Goal: Task Accomplishment & Management: Manage account settings

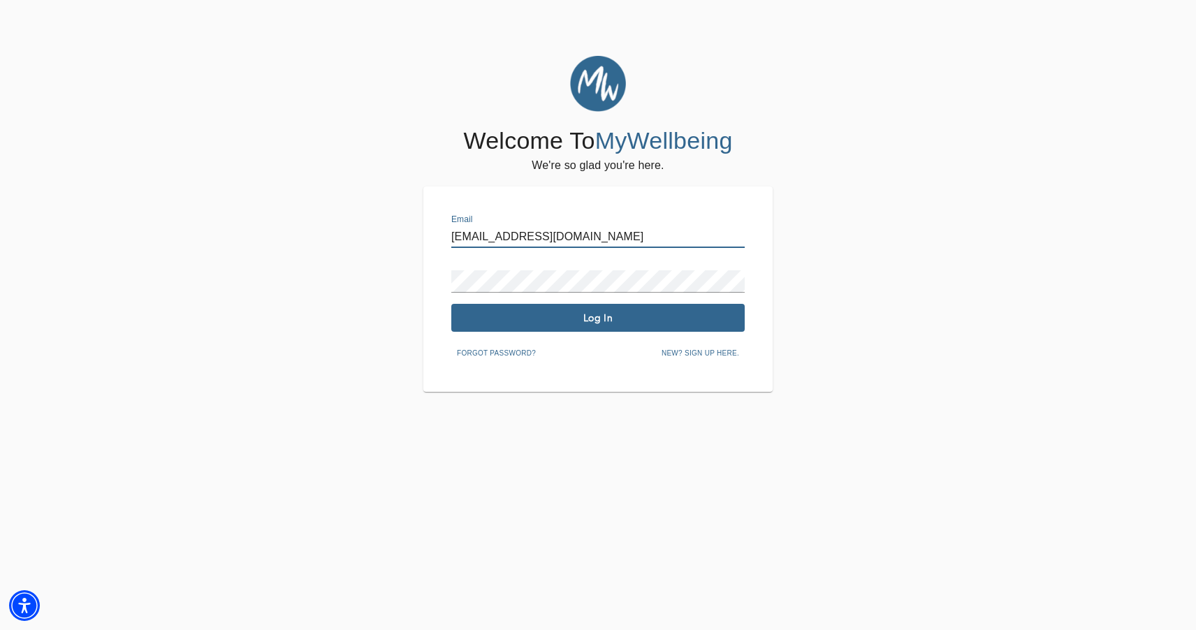
type input "[EMAIL_ADDRESS][DOMAIN_NAME]"
click at [512, 319] on span "Log In" at bounding box center [598, 318] width 282 height 13
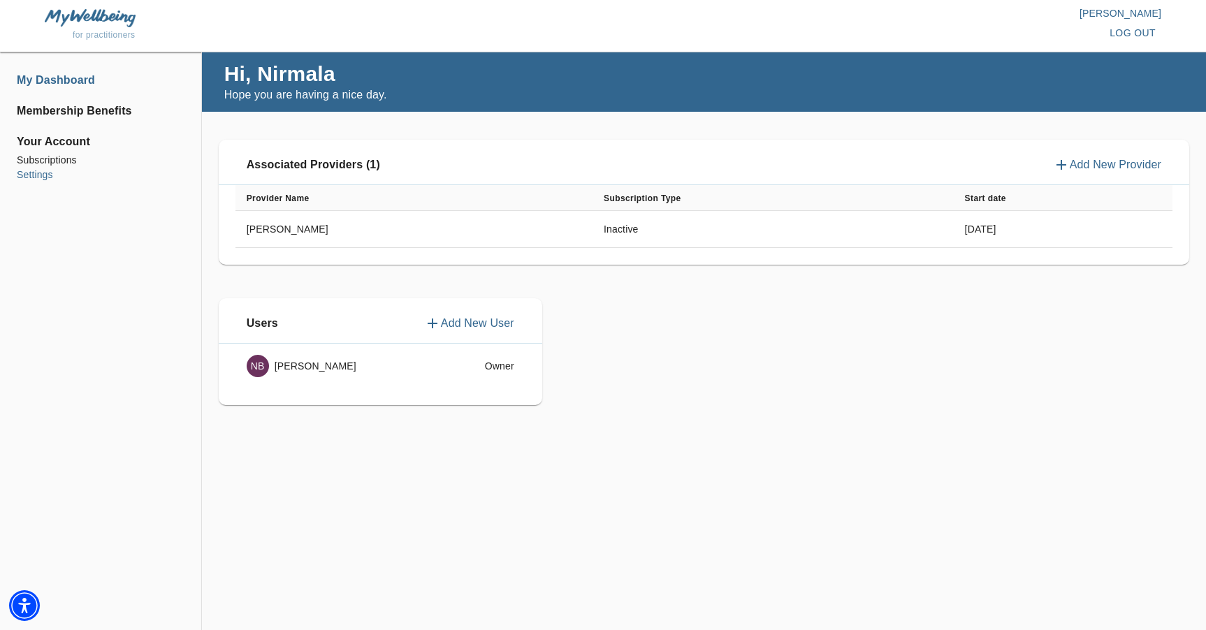
click at [44, 175] on li "Settings" at bounding box center [101, 175] width 168 height 15
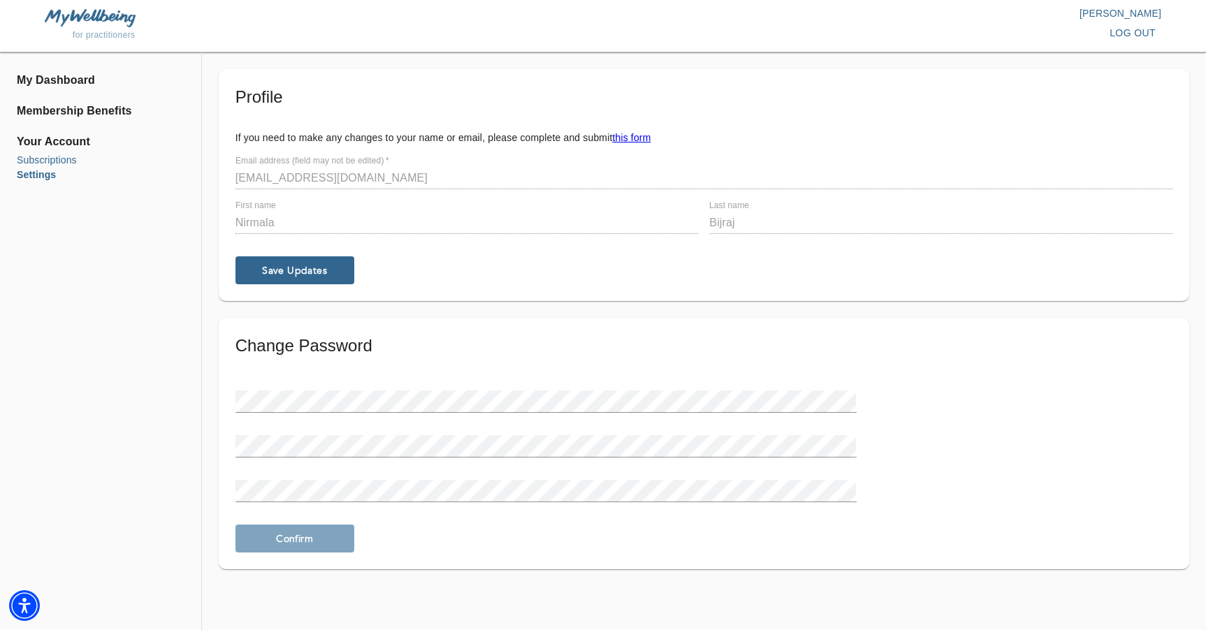
click at [61, 161] on li "Subscriptions" at bounding box center [101, 160] width 168 height 15
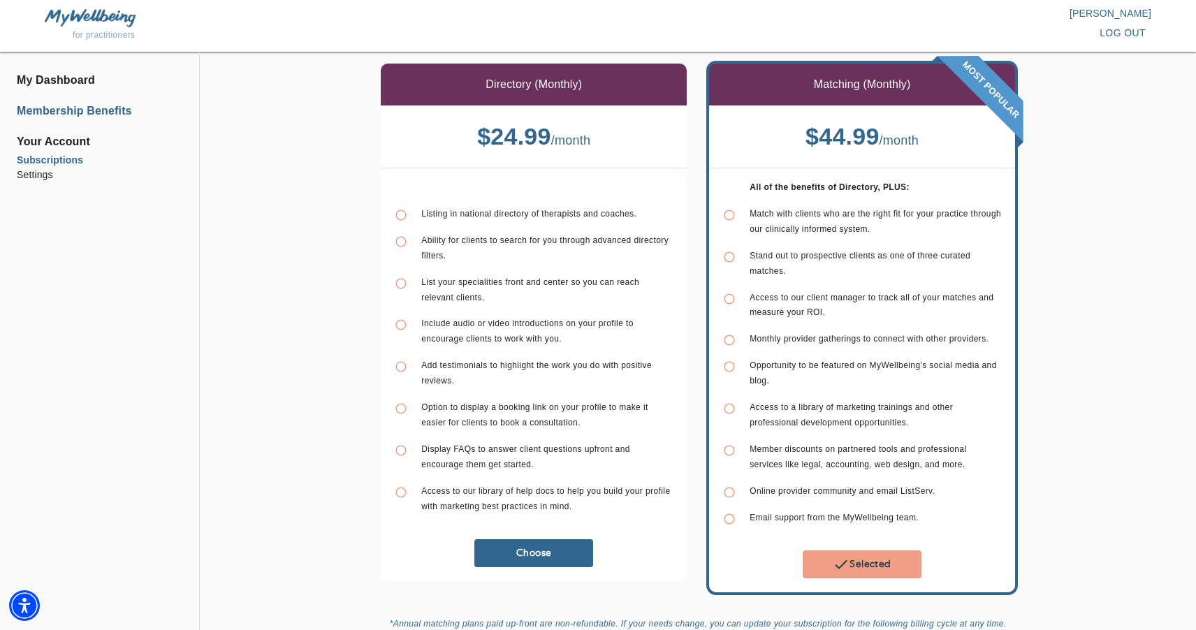
click at [83, 118] on li "Membership Benefits" at bounding box center [100, 111] width 166 height 17
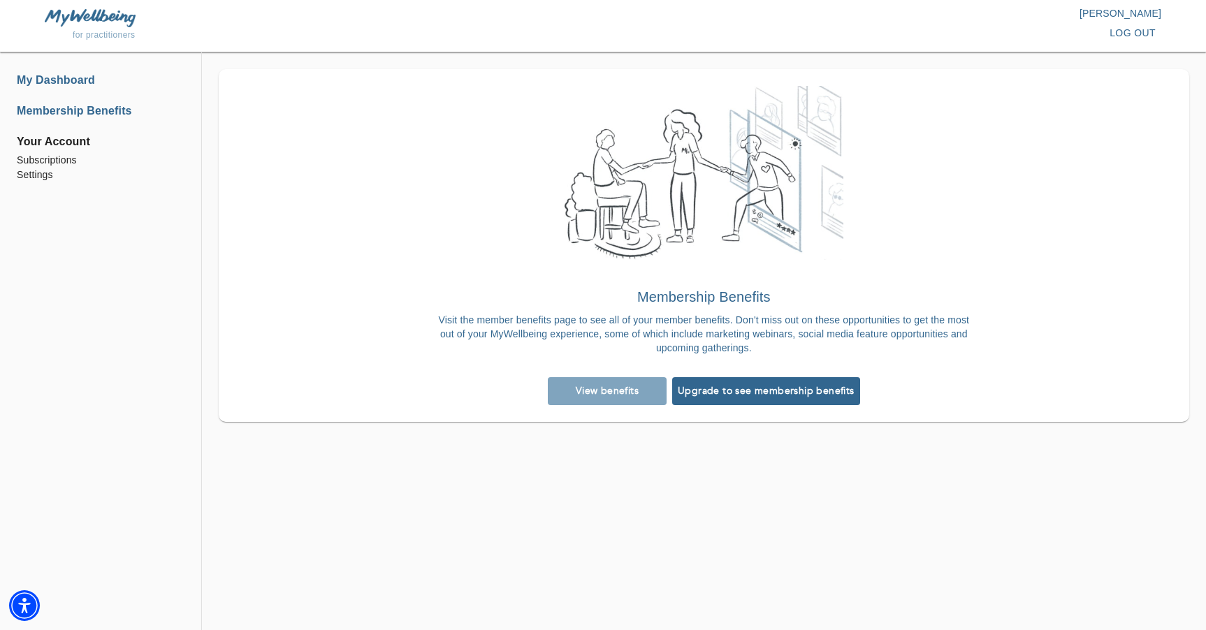
click at [80, 75] on li "My Dashboard" at bounding box center [101, 80] width 168 height 17
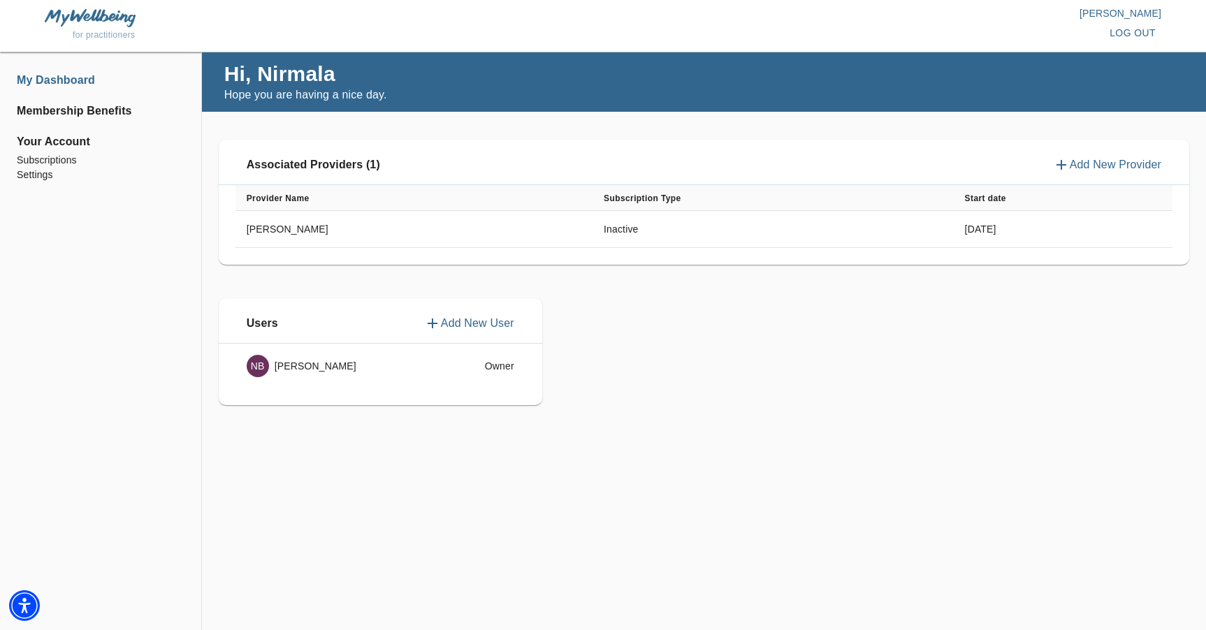
click at [1154, 35] on span "log out" at bounding box center [1132, 32] width 46 height 17
